Goal: Information Seeking & Learning: Check status

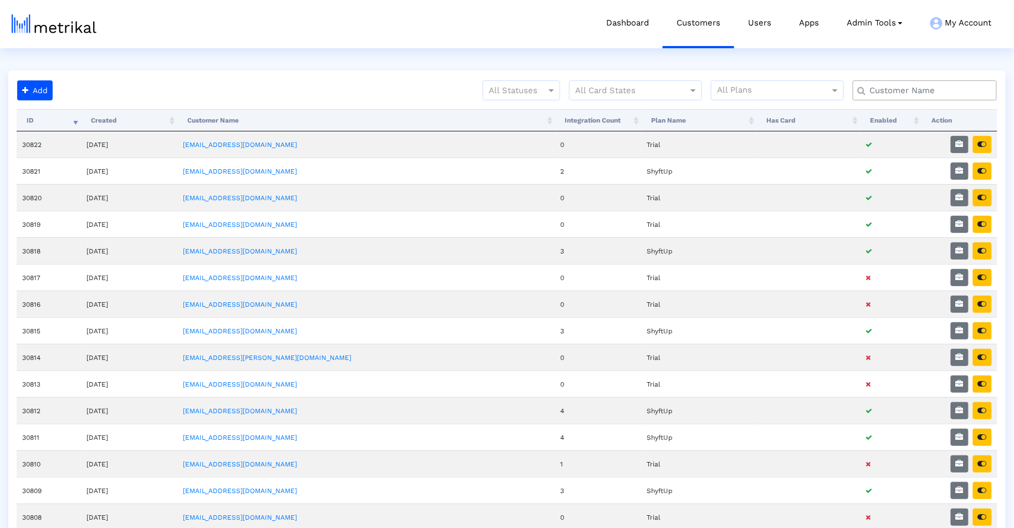
click at [890, 83] on div at bounding box center [925, 90] width 144 height 20
click at [890, 93] on input "text" at bounding box center [927, 91] width 130 height 12
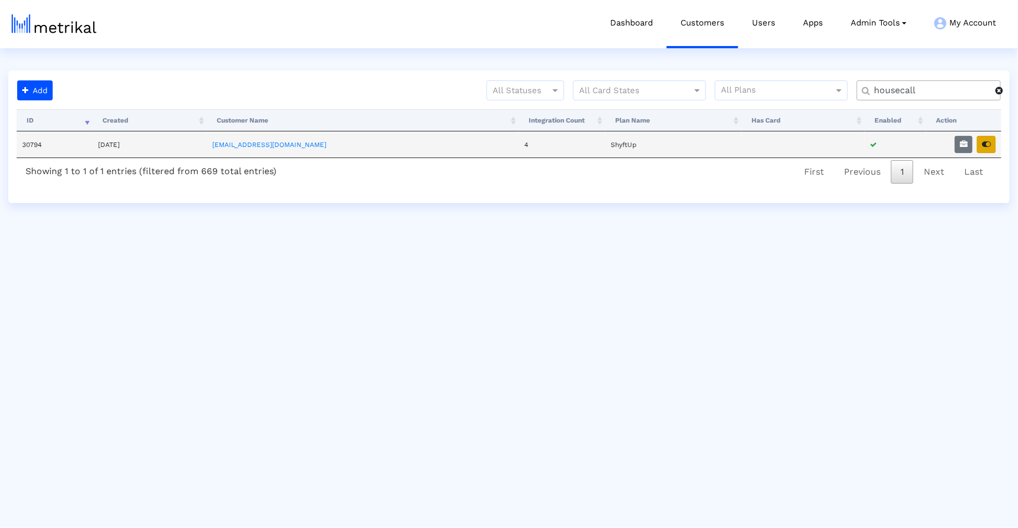
type input "housecall"
click at [990, 140] on icon "button" at bounding box center [986, 144] width 9 height 8
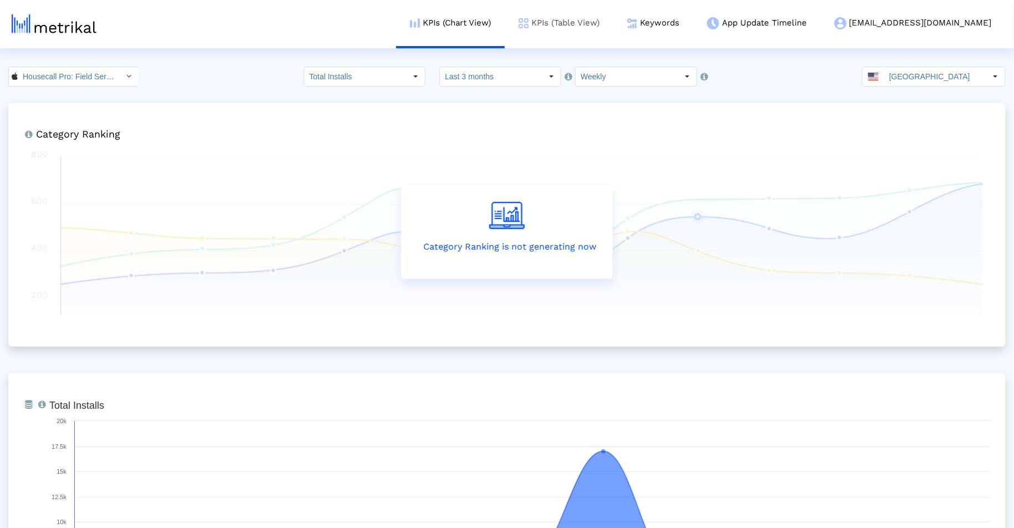
click at [583, 19] on link "KPIs (Table View)" at bounding box center [559, 23] width 109 height 46
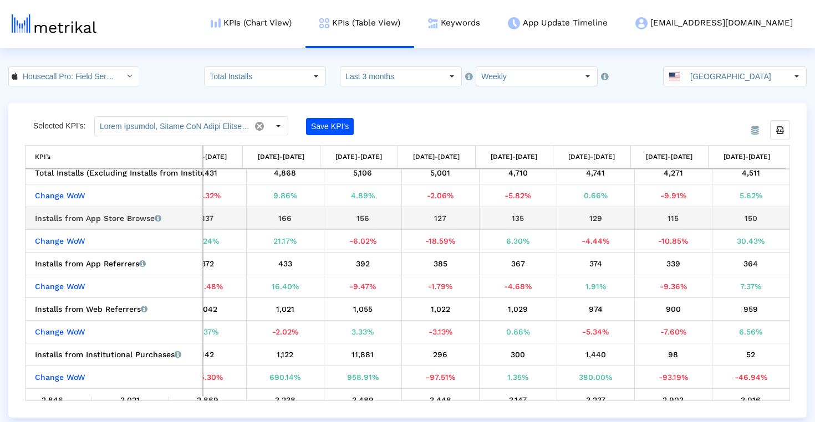
drag, startPoint x: 734, startPoint y: 218, endPoint x: 770, endPoint y: 226, distance: 36.9
click at [770, 226] on td "150" at bounding box center [751, 218] width 78 height 23
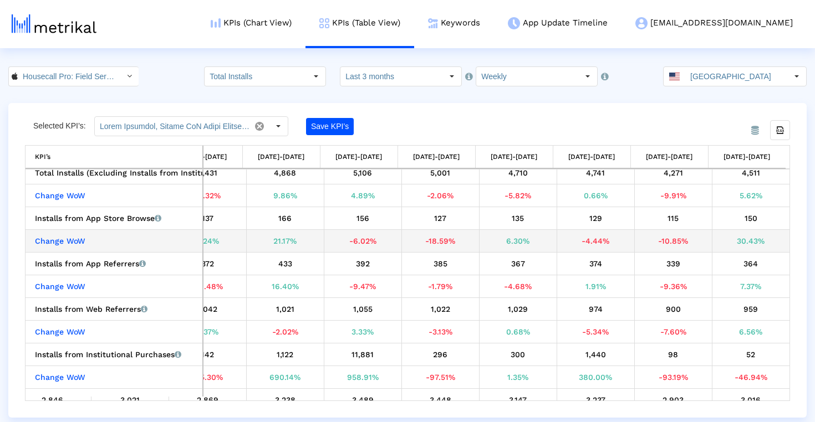
click at [749, 242] on div "30.43%" at bounding box center [751, 241] width 70 height 14
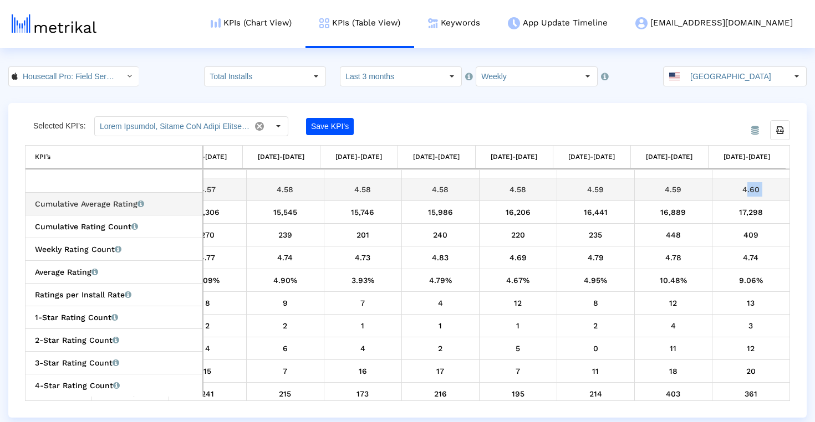
click at [738, 179] on td "4.60" at bounding box center [751, 189] width 78 height 23
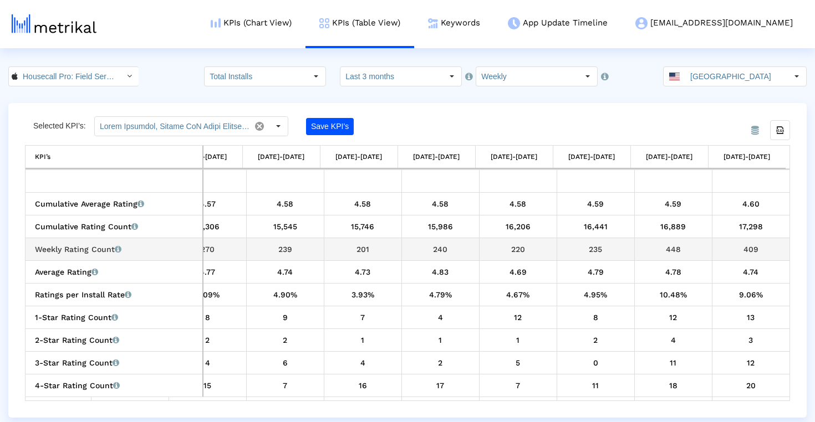
click at [735, 242] on div "409" at bounding box center [751, 249] width 70 height 14
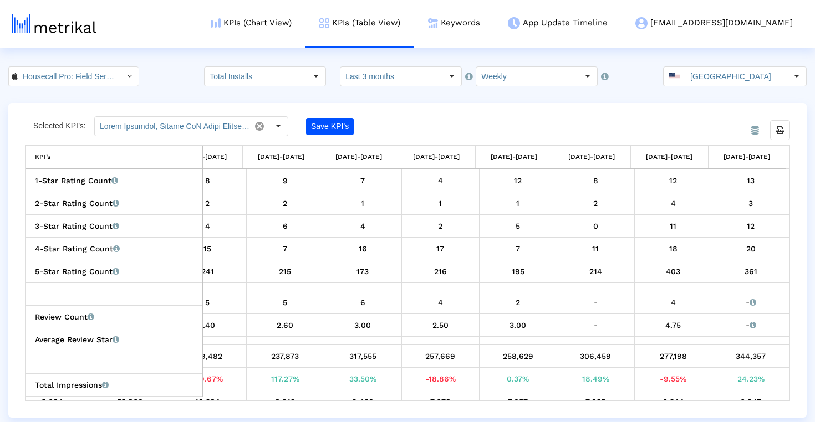
scroll to position [809, 0]
